Goal: Contribute content

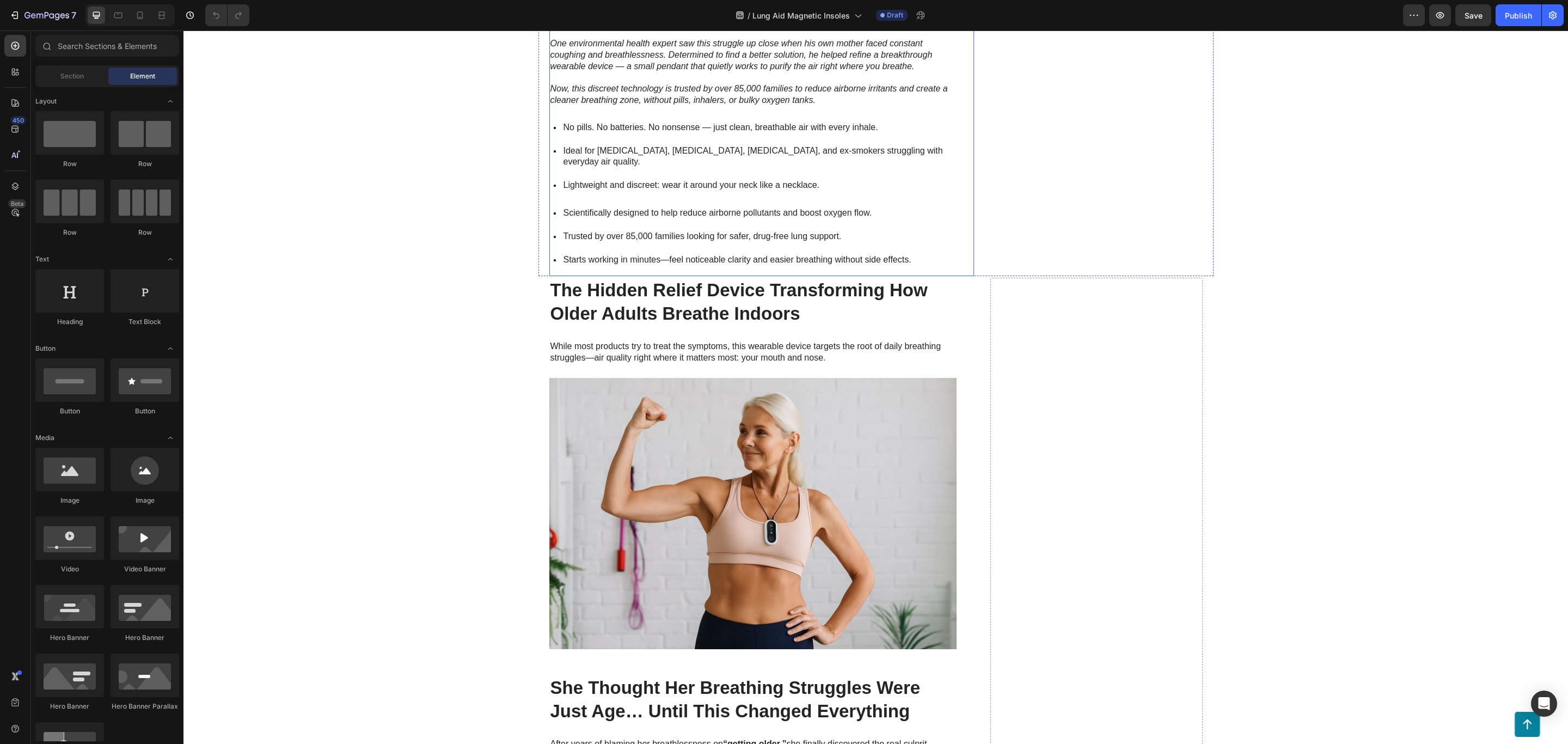
scroll to position [653, 0]
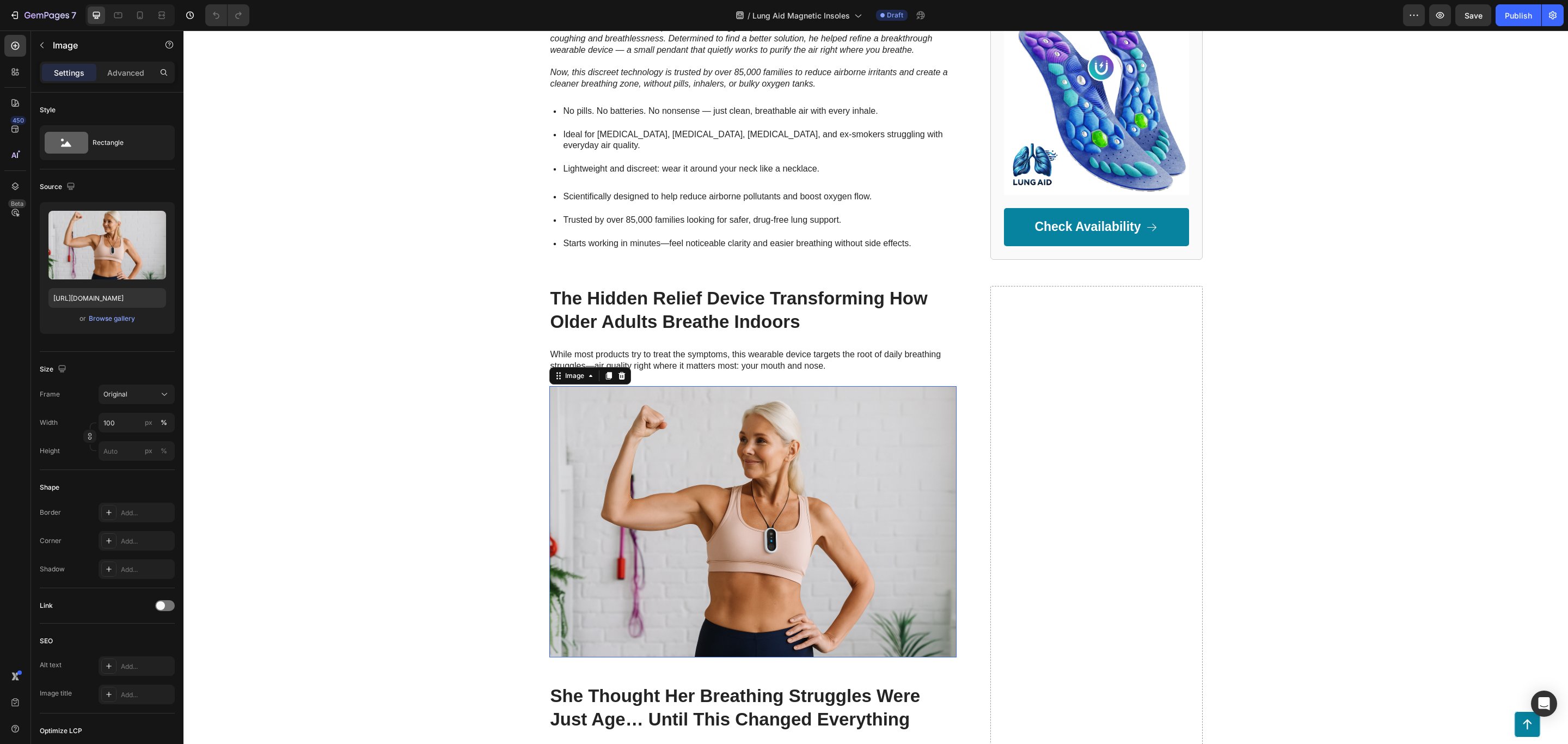
drag, startPoint x: 789, startPoint y: 461, endPoint x: 797, endPoint y: 463, distance: 8.2
click at [791, 463] on img at bounding box center [752, 522] width 407 height 272
click at [107, 320] on div "Browse gallery" at bounding box center [112, 319] width 47 height 10
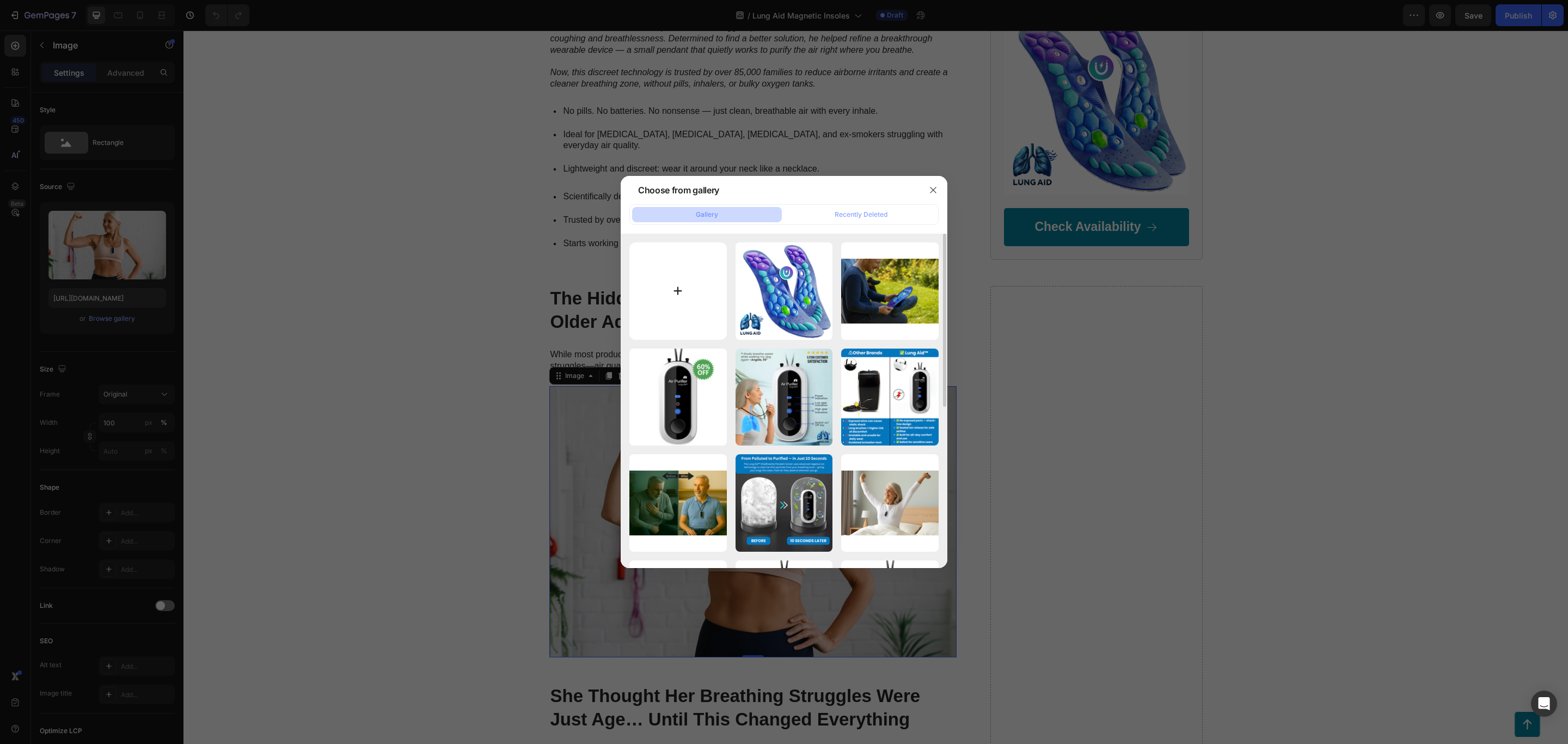
click at [670, 292] on input "file" at bounding box center [677, 290] width 97 height 97
type input "C:\fakepath\ChatGPT Image Sep 27, 2025, 08_38_51 AM.png"
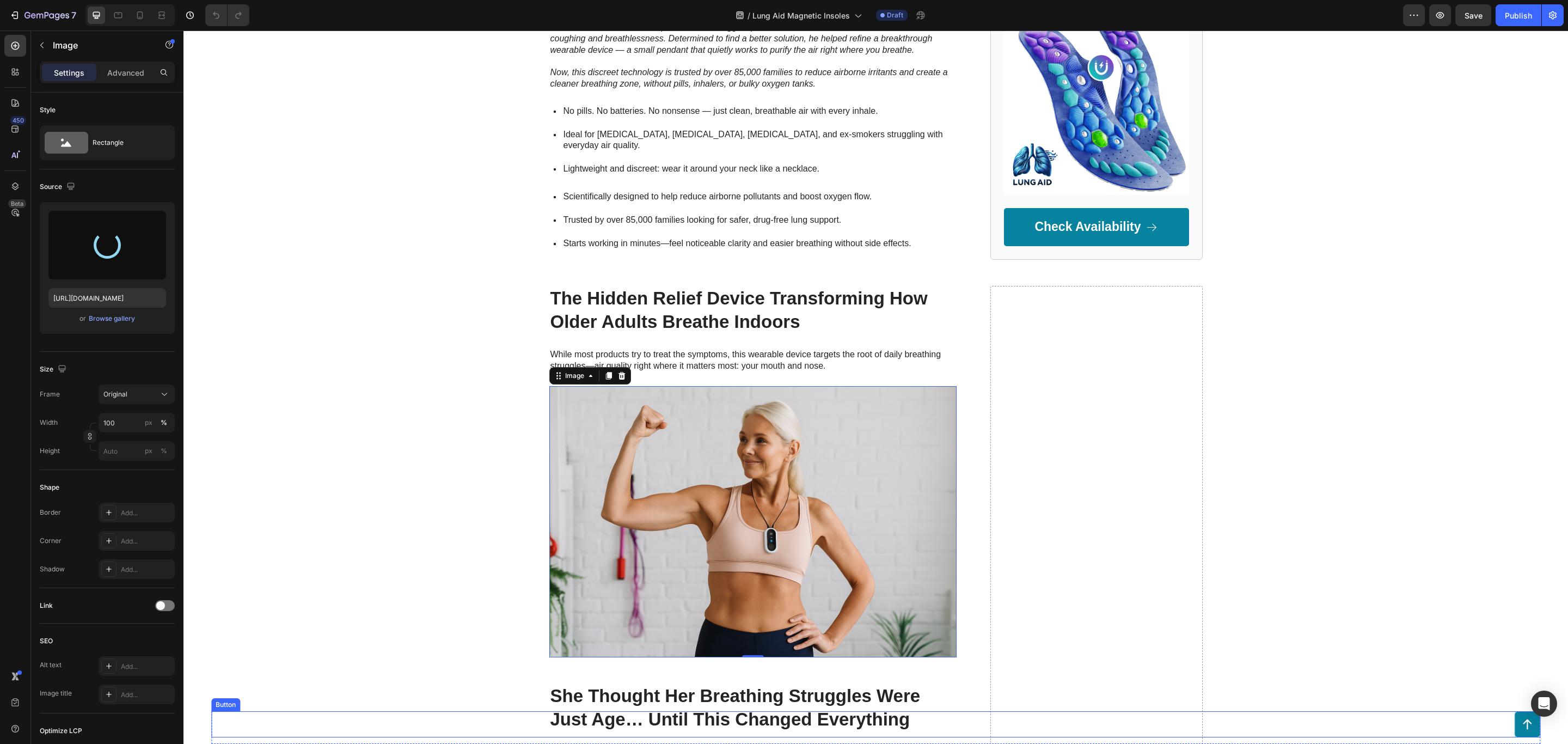
type input "https://cdn.shopify.com/s/files/1/0646/2609/8246/files/gempages_577387878942770…"
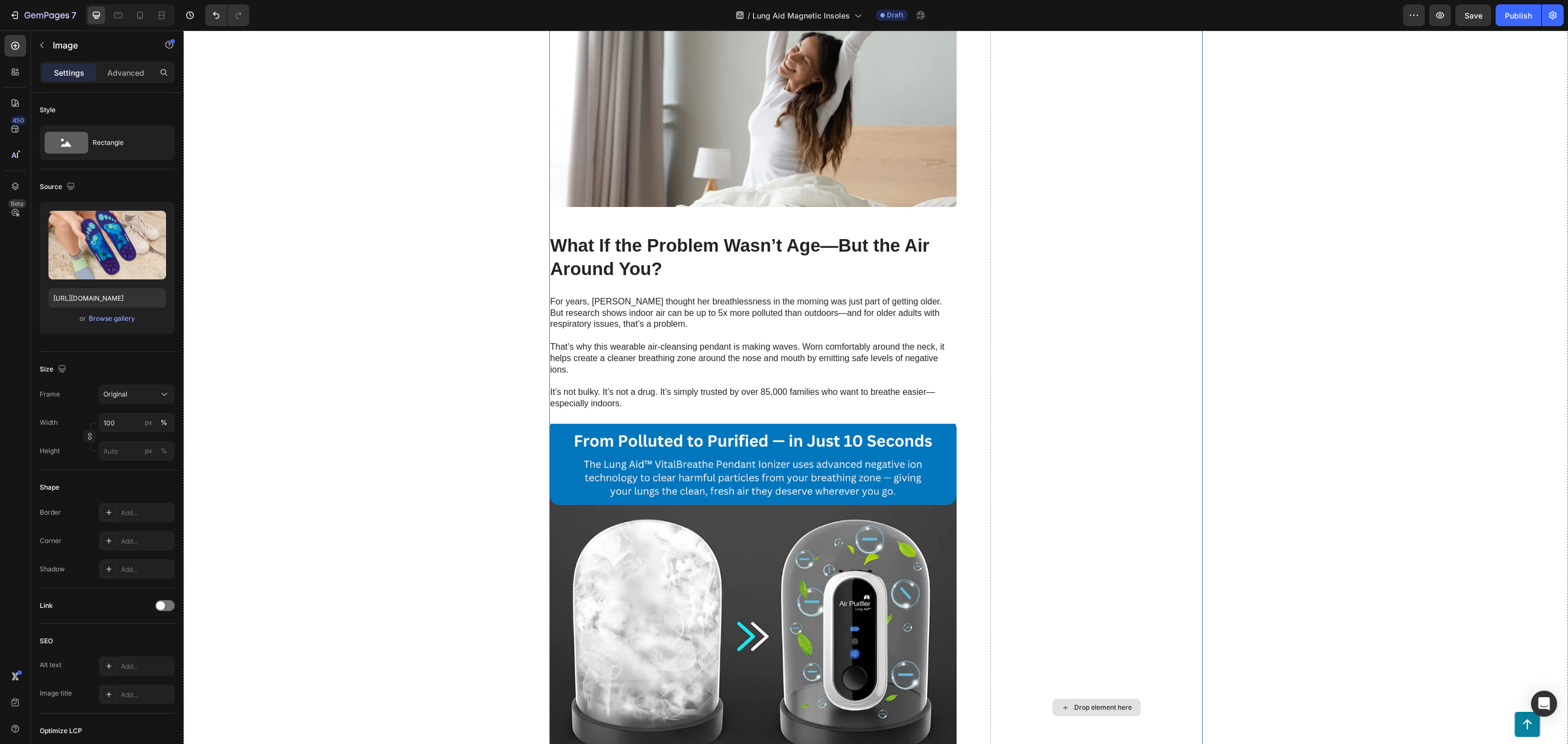
scroll to position [1307, 0]
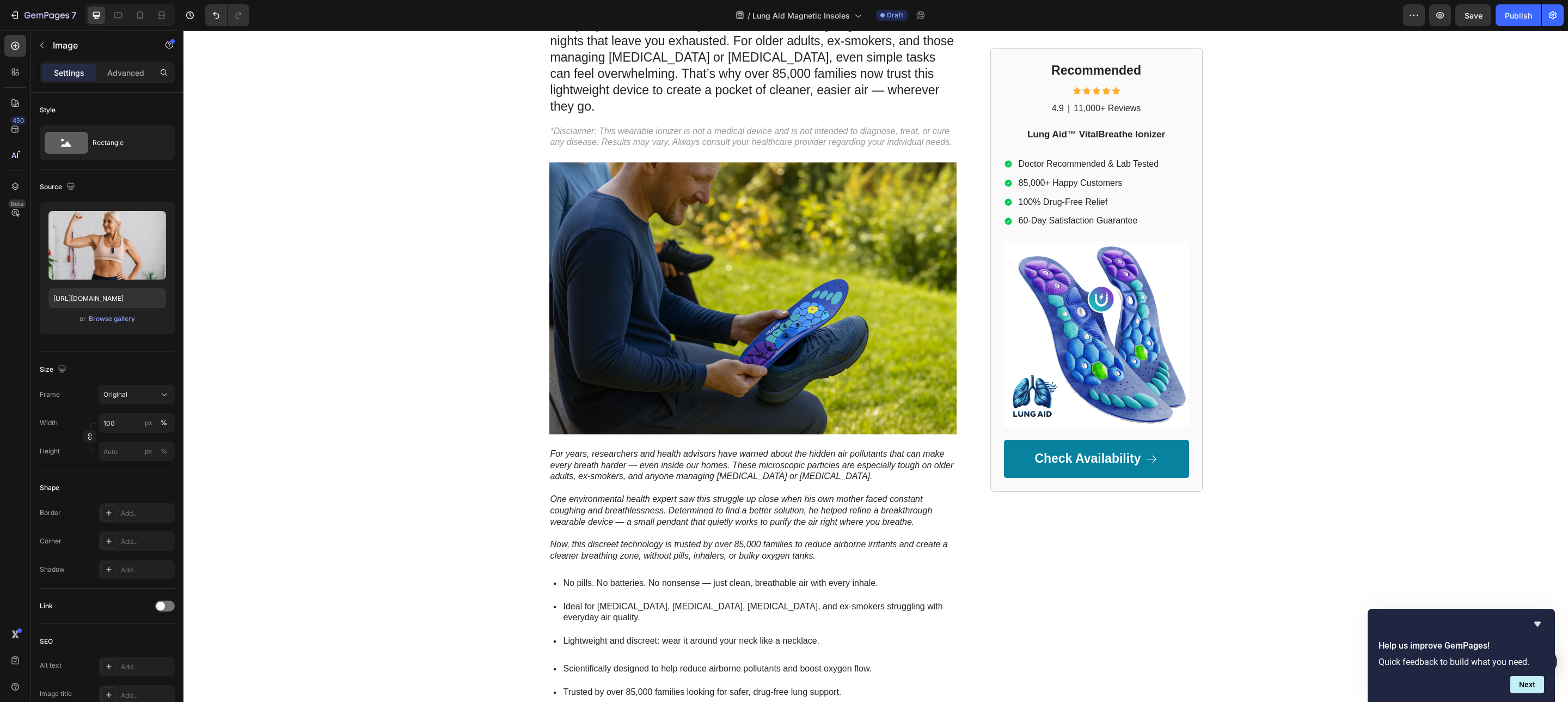
scroll to position [163, 0]
